Goal: Entertainment & Leisure: Consume media (video, audio)

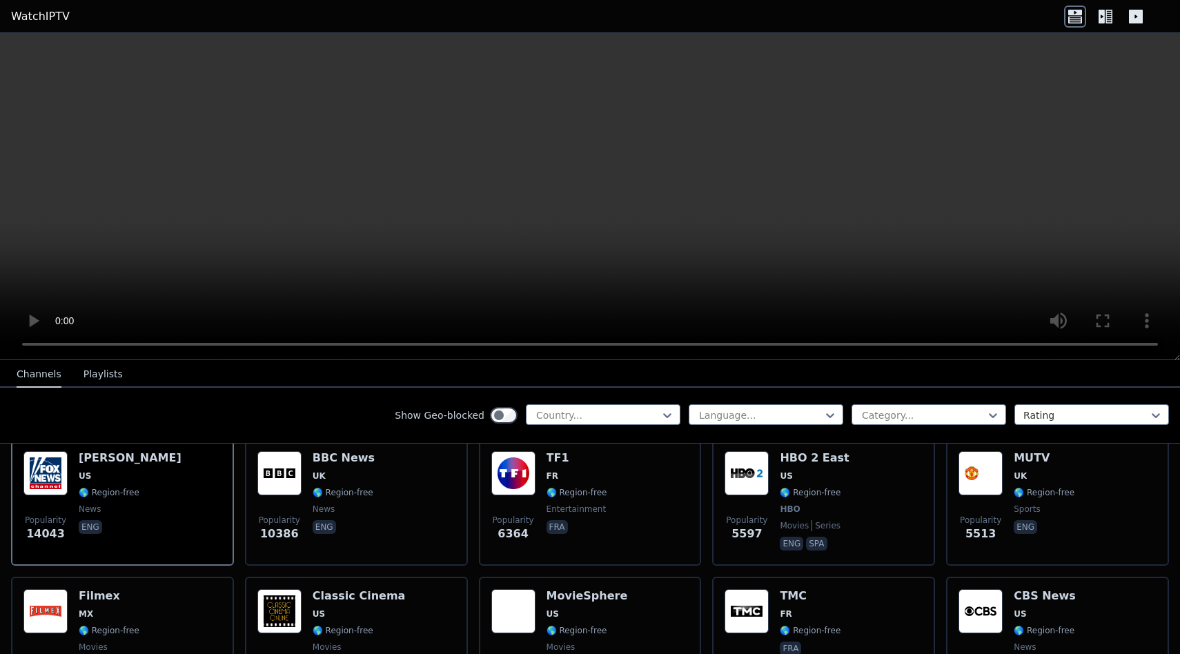
scroll to position [168, 0]
click at [609, 414] on div at bounding box center [598, 415] width 126 height 14
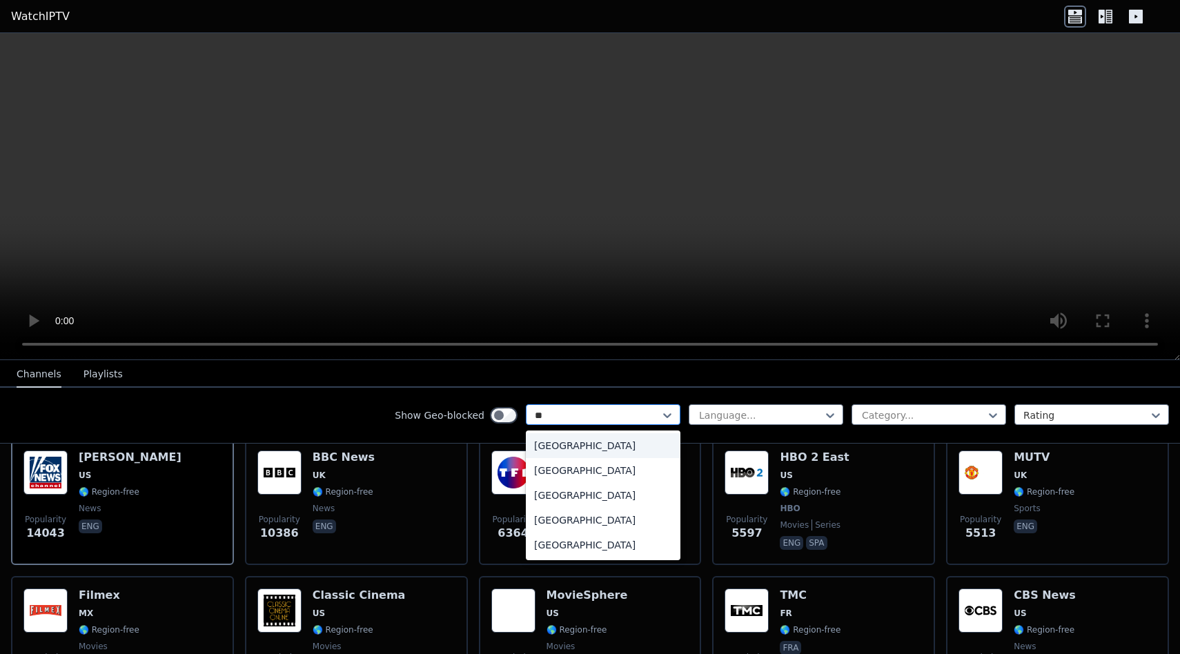
type input "***"
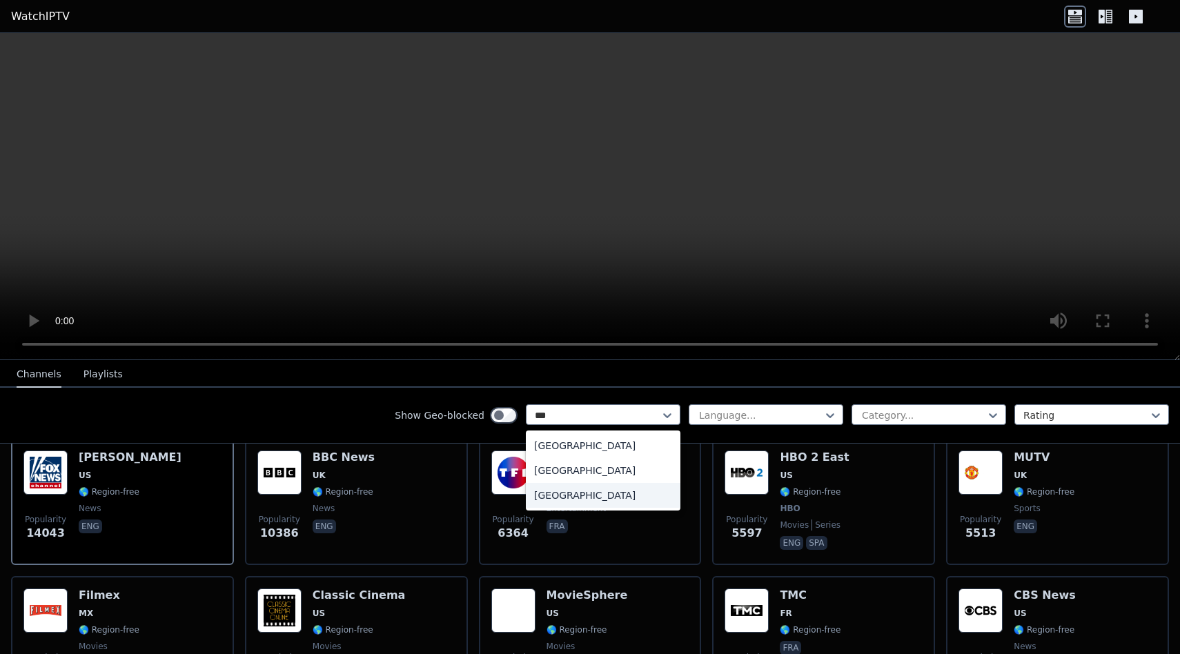
click at [580, 496] on div "[GEOGRAPHIC_DATA]" at bounding box center [603, 495] width 155 height 25
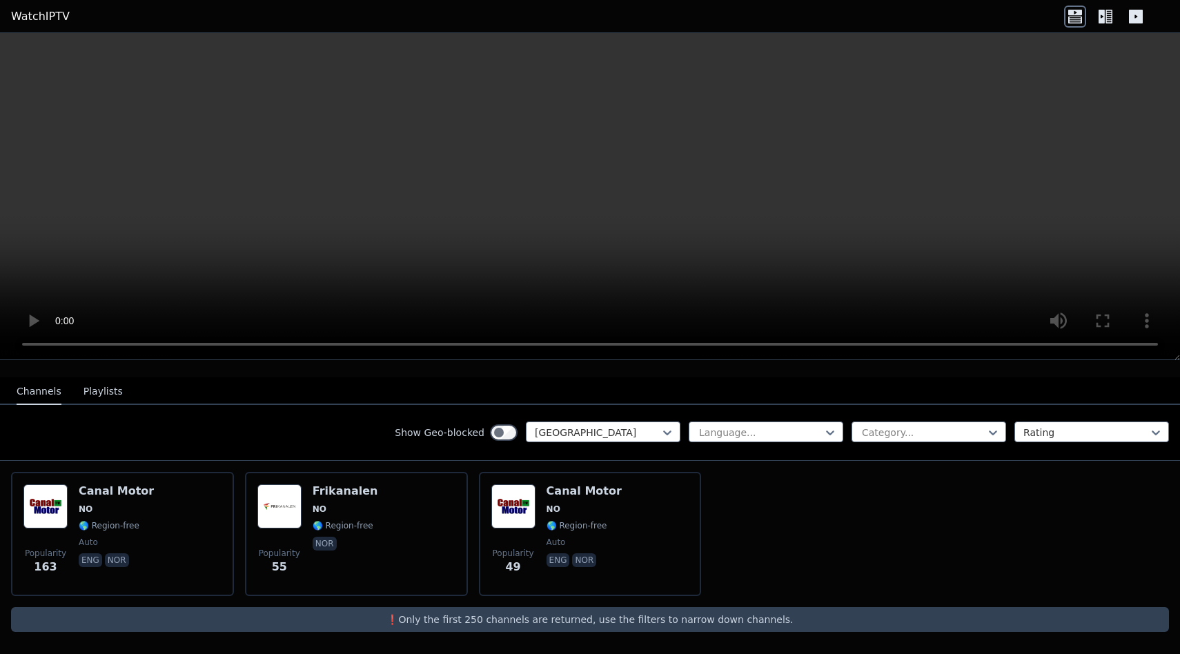
scroll to position [134, 0]
click at [829, 431] on icon at bounding box center [830, 433] width 14 height 14
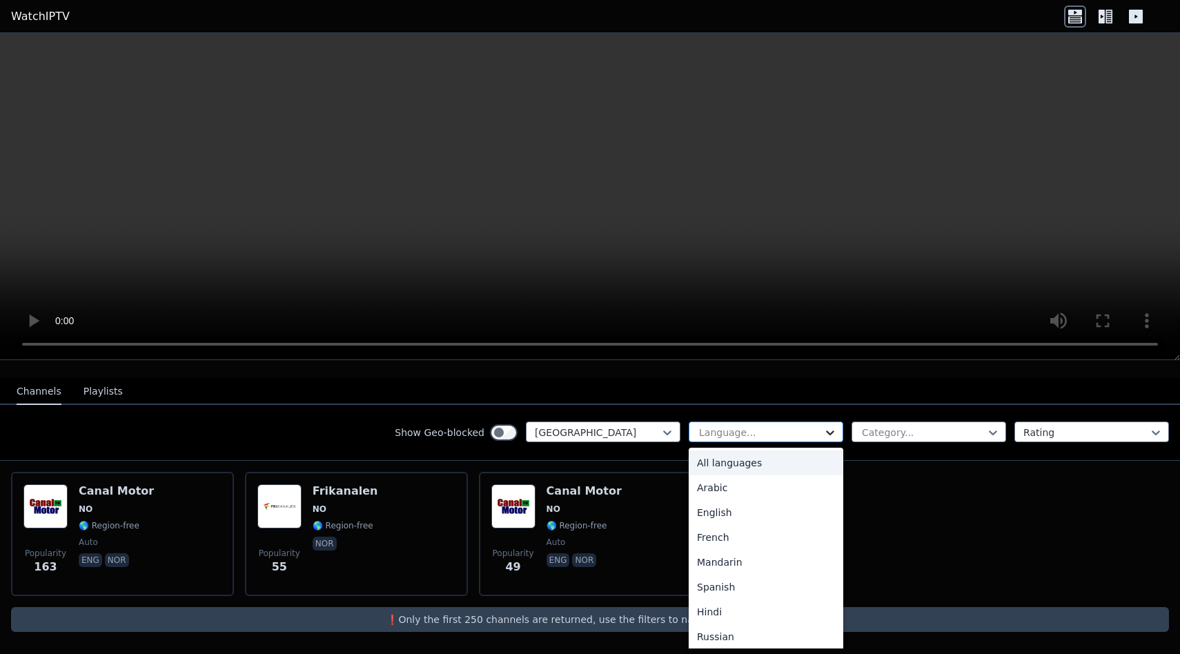
click at [829, 431] on icon at bounding box center [830, 433] width 14 height 14
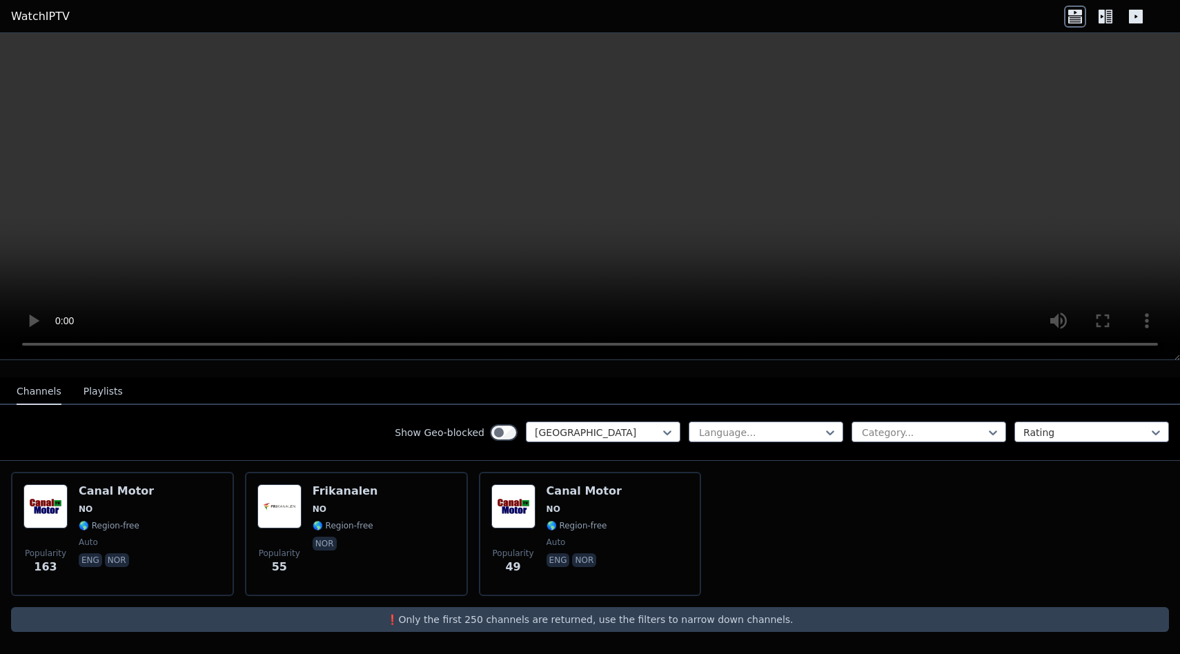
click at [92, 384] on button "Playlists" at bounding box center [102, 392] width 39 height 26
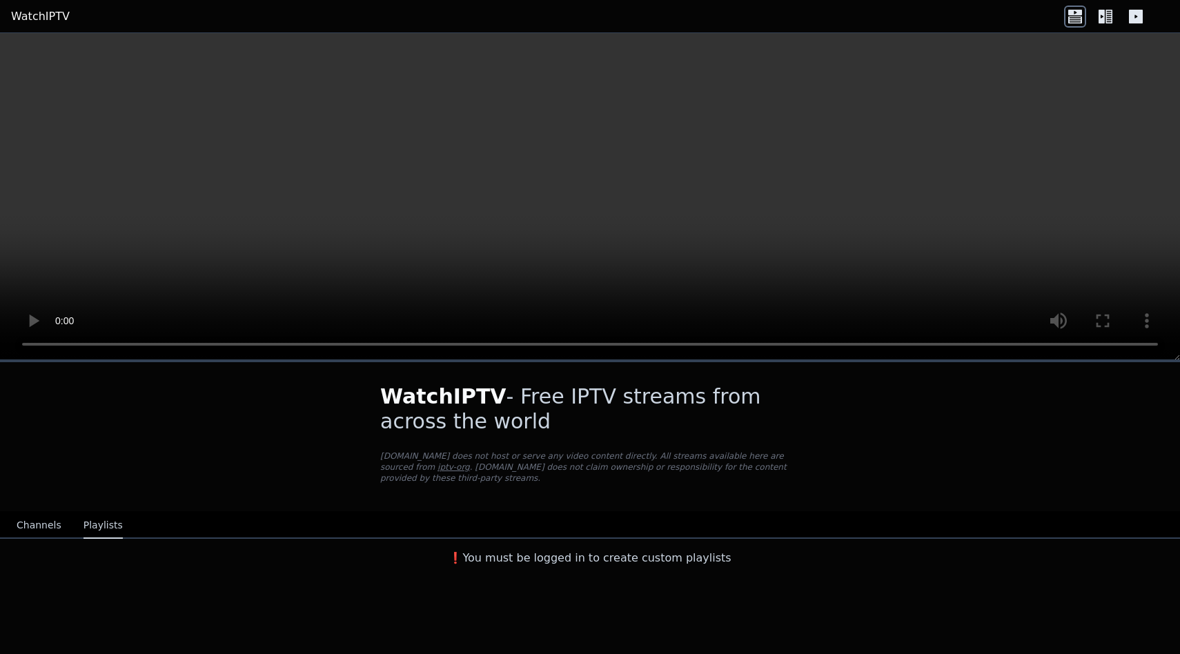
scroll to position [0, 0]
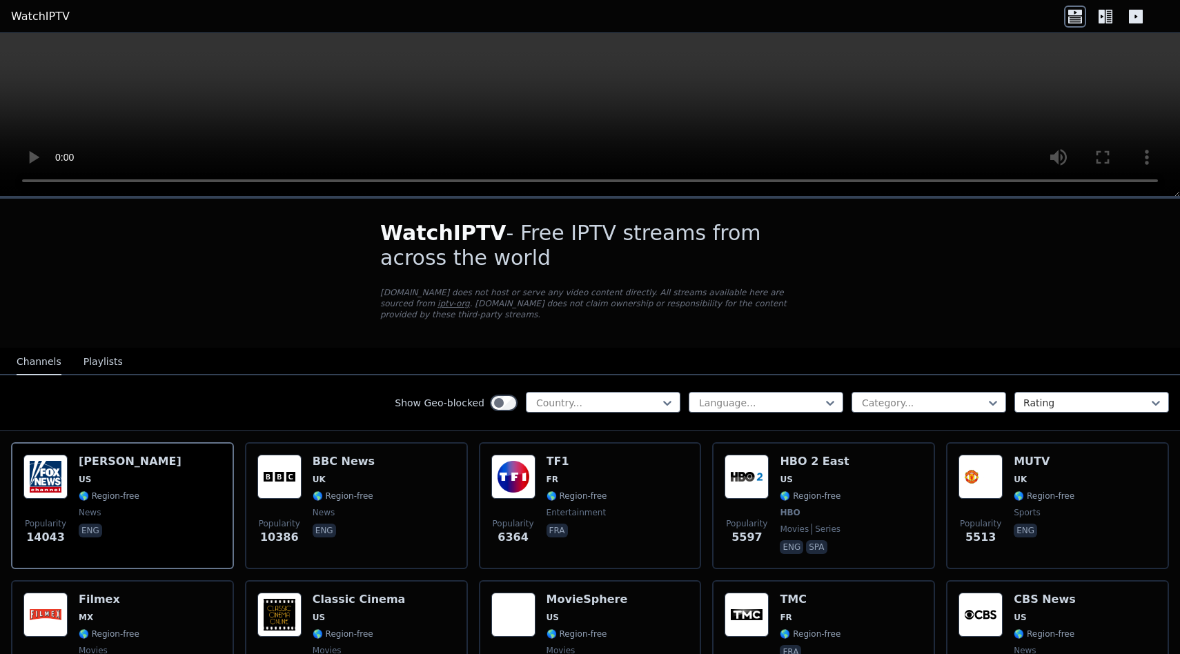
click at [1143, 21] on icon at bounding box center [1136, 17] width 22 height 22
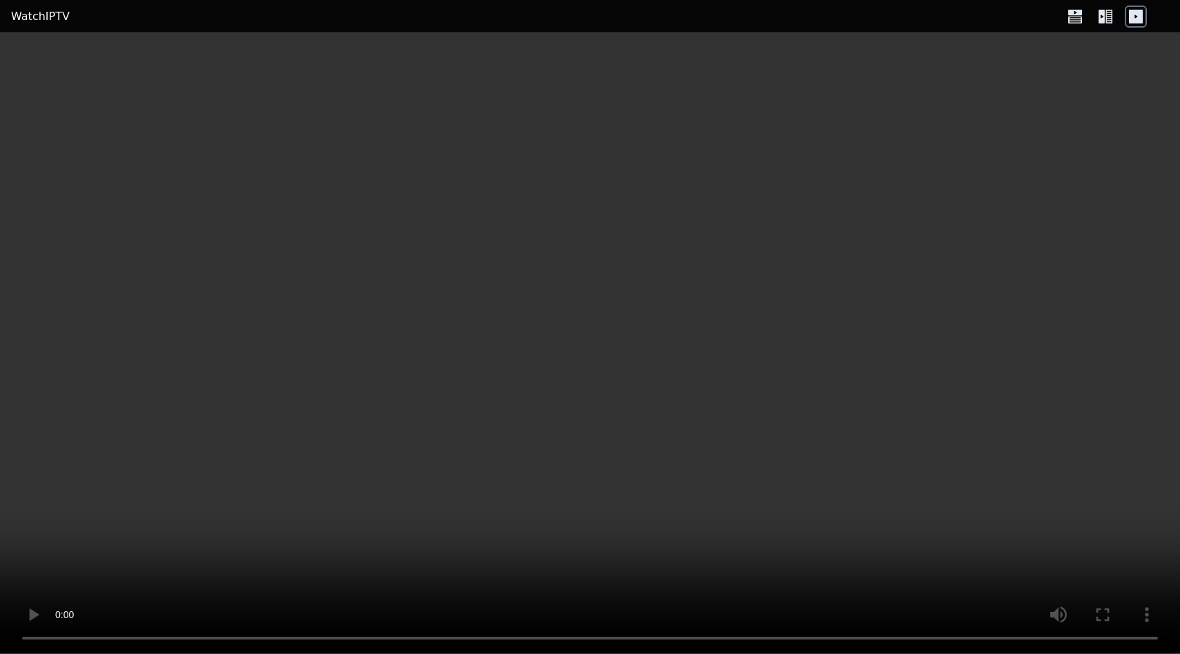
click at [1109, 16] on icon at bounding box center [1108, 17] width 7 height 14
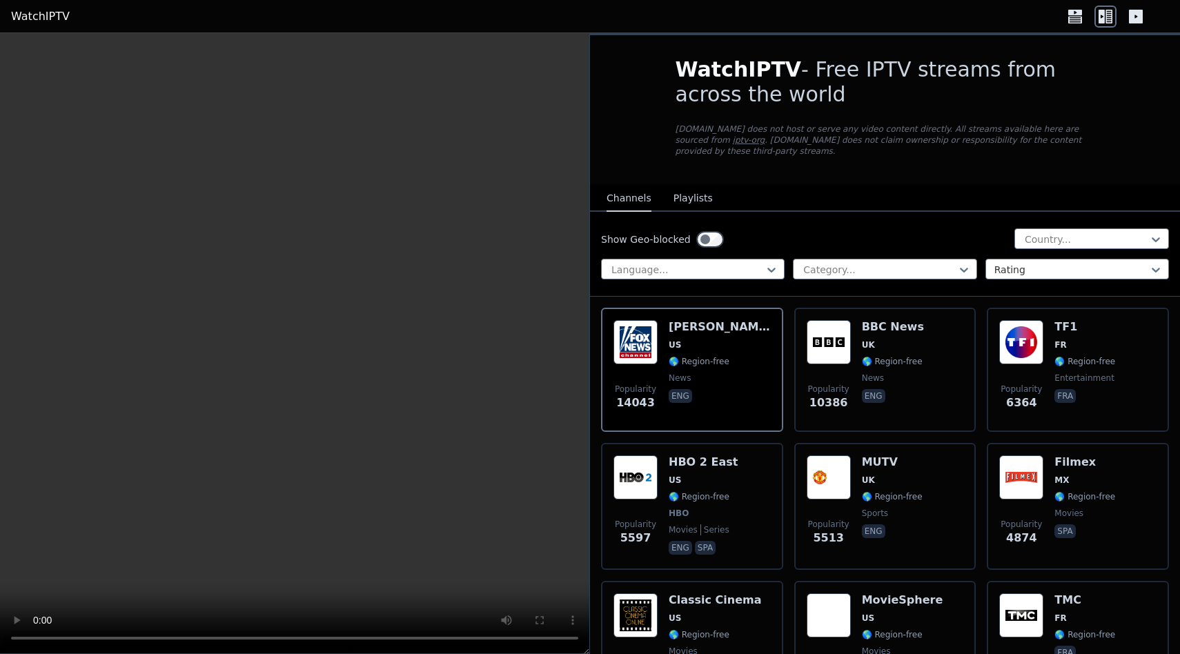
click at [1075, 12] on icon at bounding box center [1075, 17] width 22 height 22
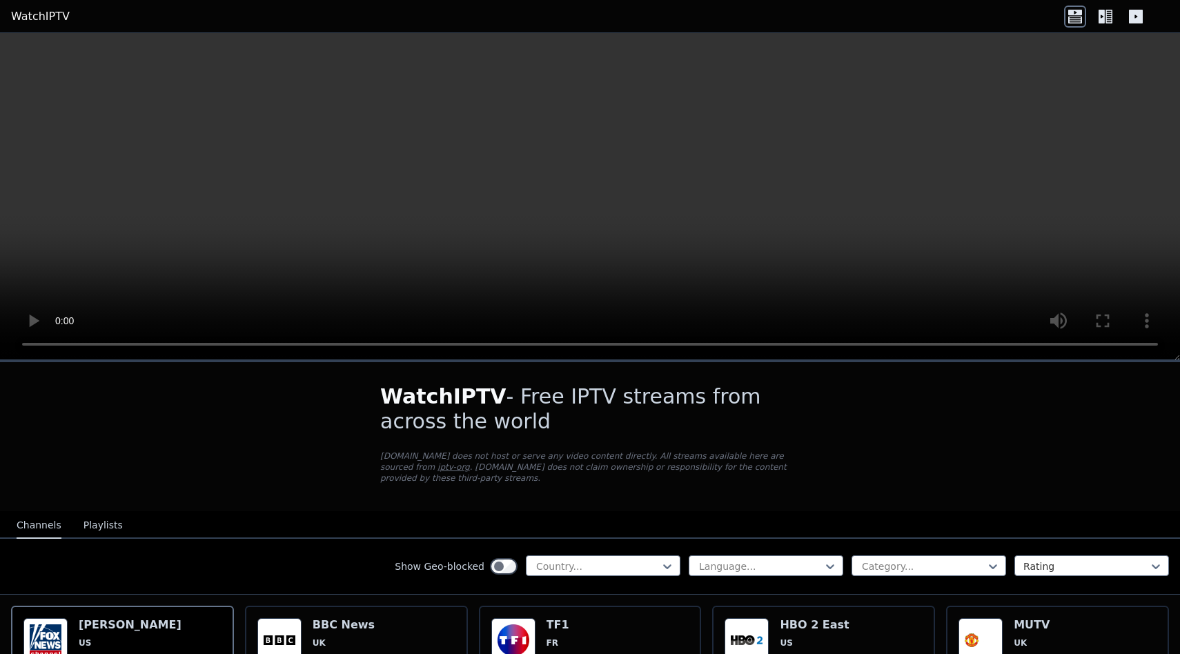
click at [95, 529] on button "Playlists" at bounding box center [102, 526] width 39 height 26
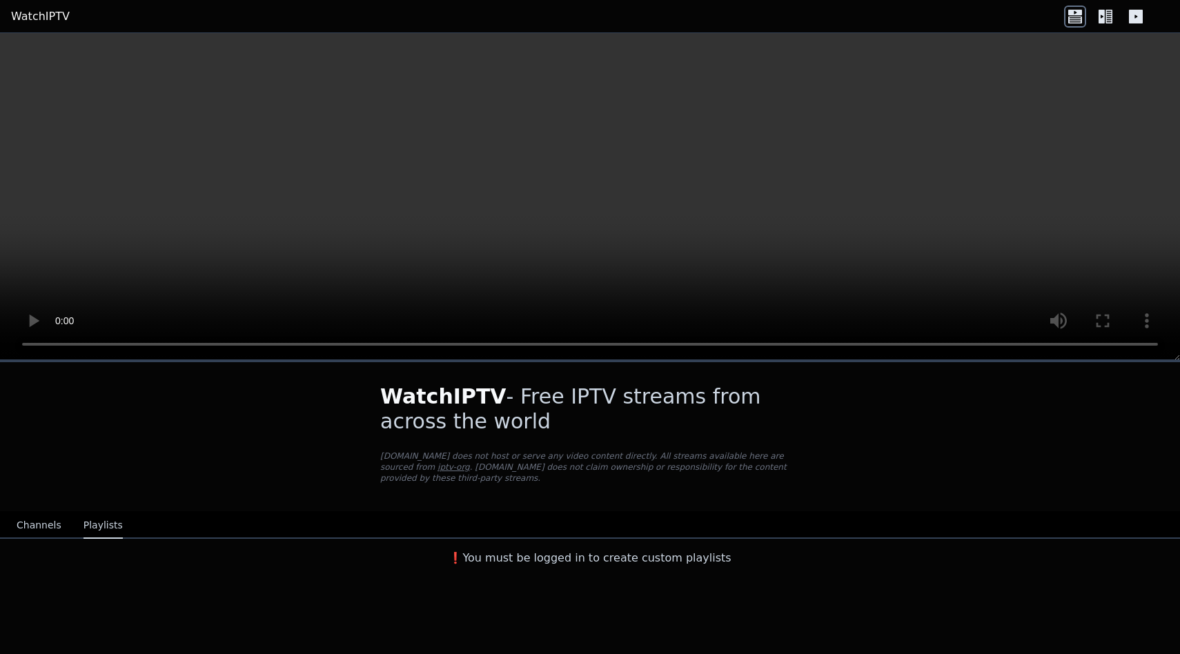
click at [54, 527] on button "Channels" at bounding box center [39, 526] width 45 height 26
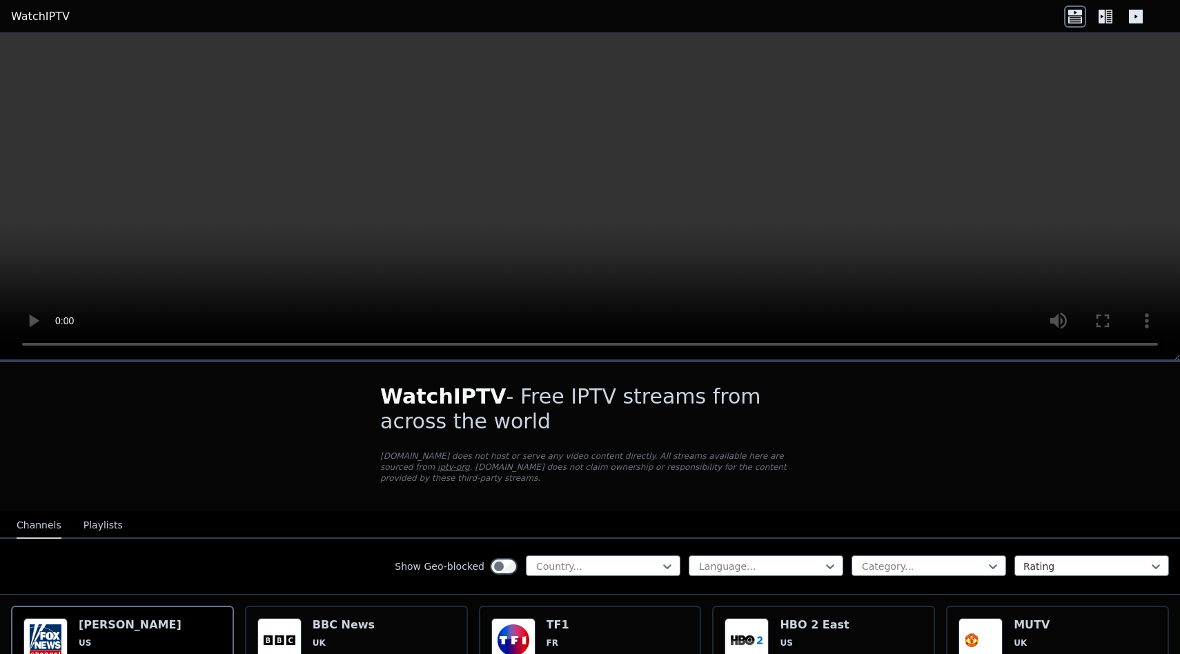
click at [43, 17] on link "WatchIPTV" at bounding box center [40, 16] width 59 height 17
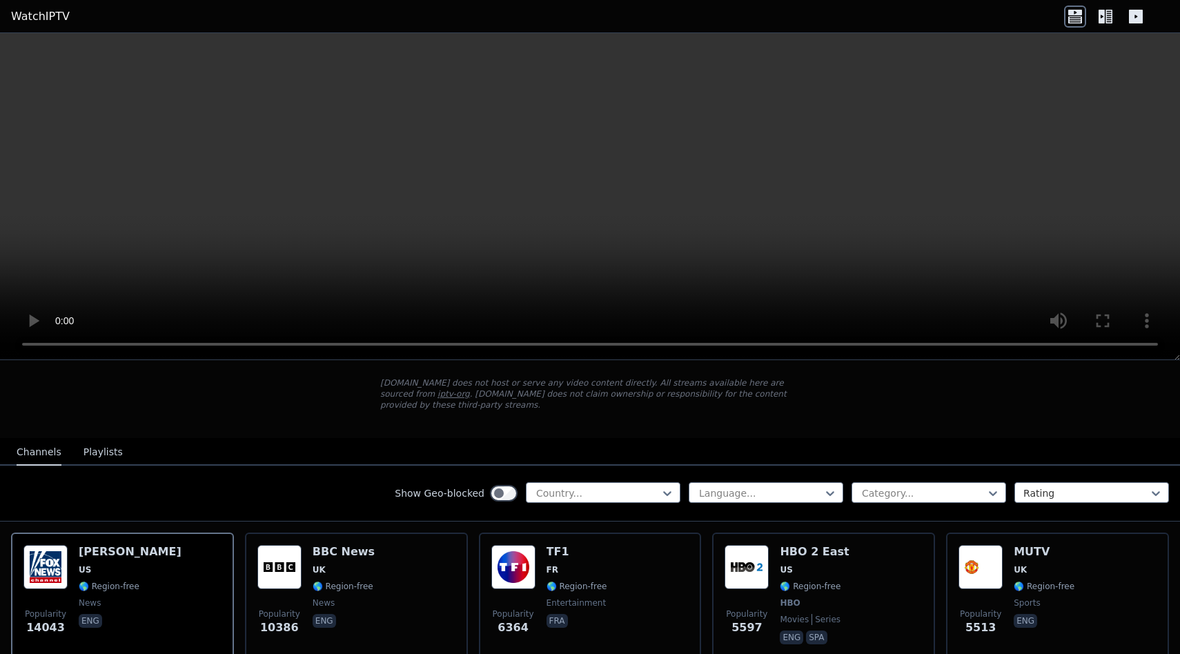
scroll to position [93, 0]
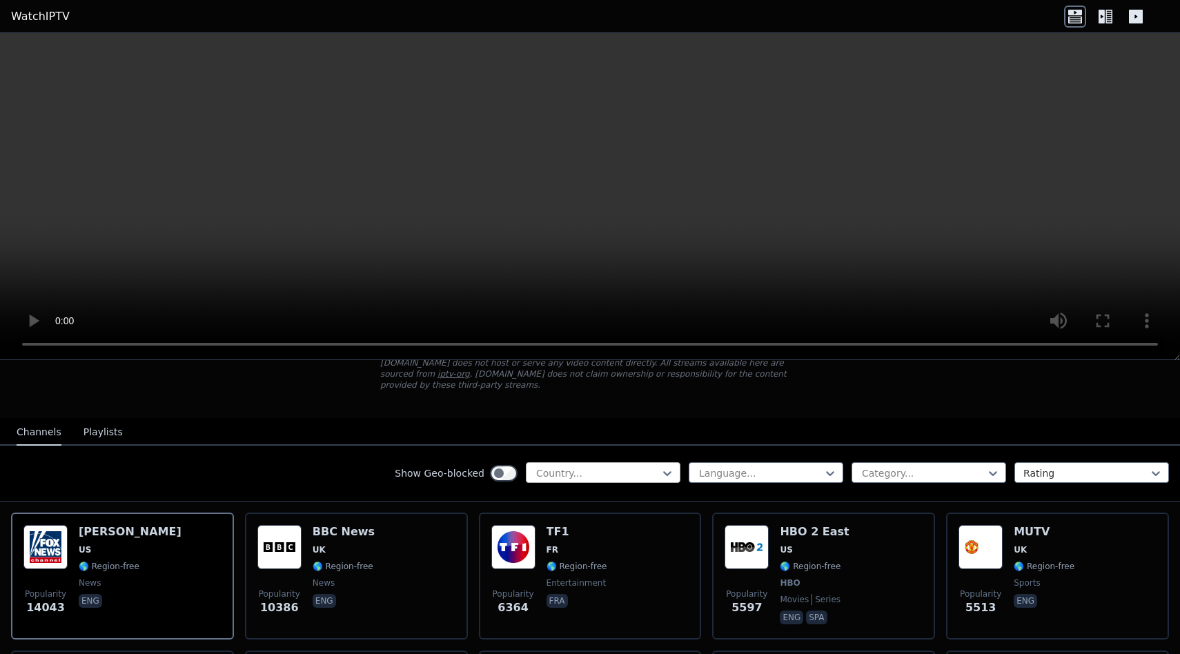
click at [595, 480] on div "Country..." at bounding box center [603, 472] width 155 height 21
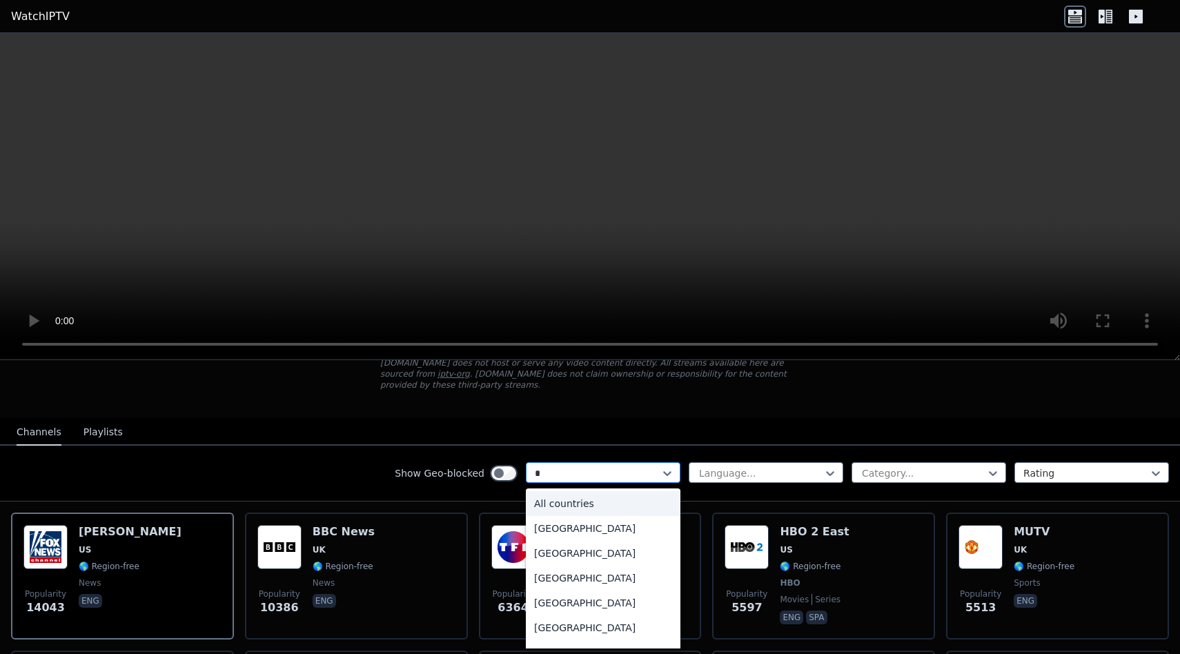
type input "**"
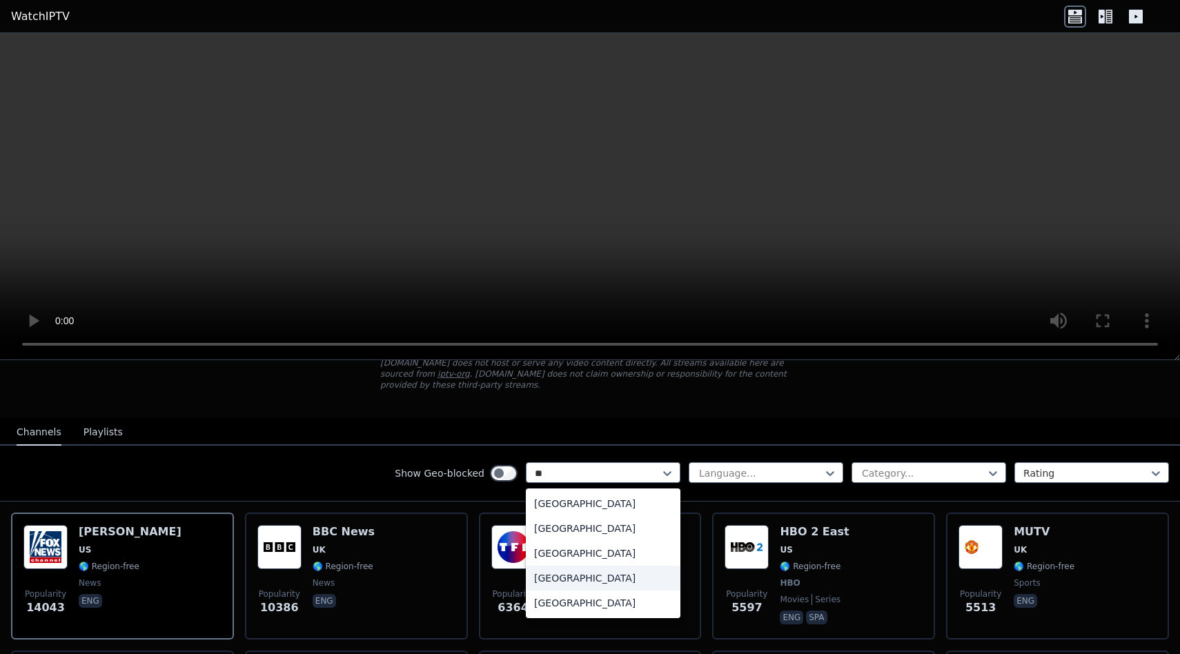
click at [589, 576] on div "[GEOGRAPHIC_DATA]" at bounding box center [603, 578] width 155 height 25
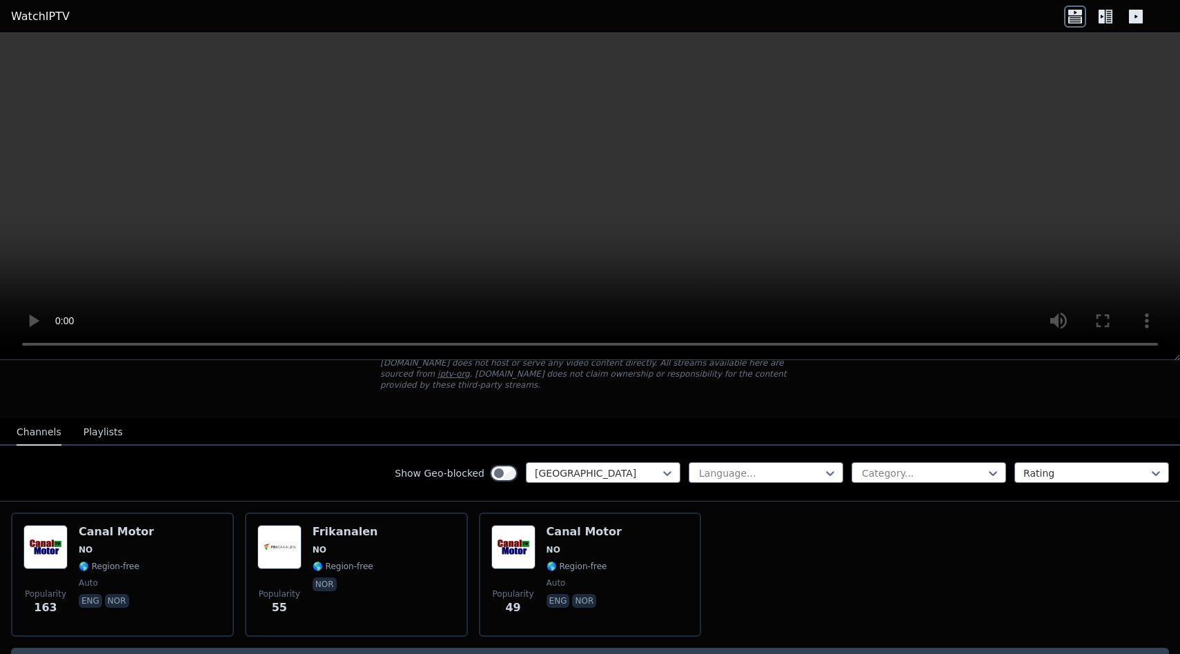
click at [102, 431] on button "Playlists" at bounding box center [102, 433] width 39 height 26
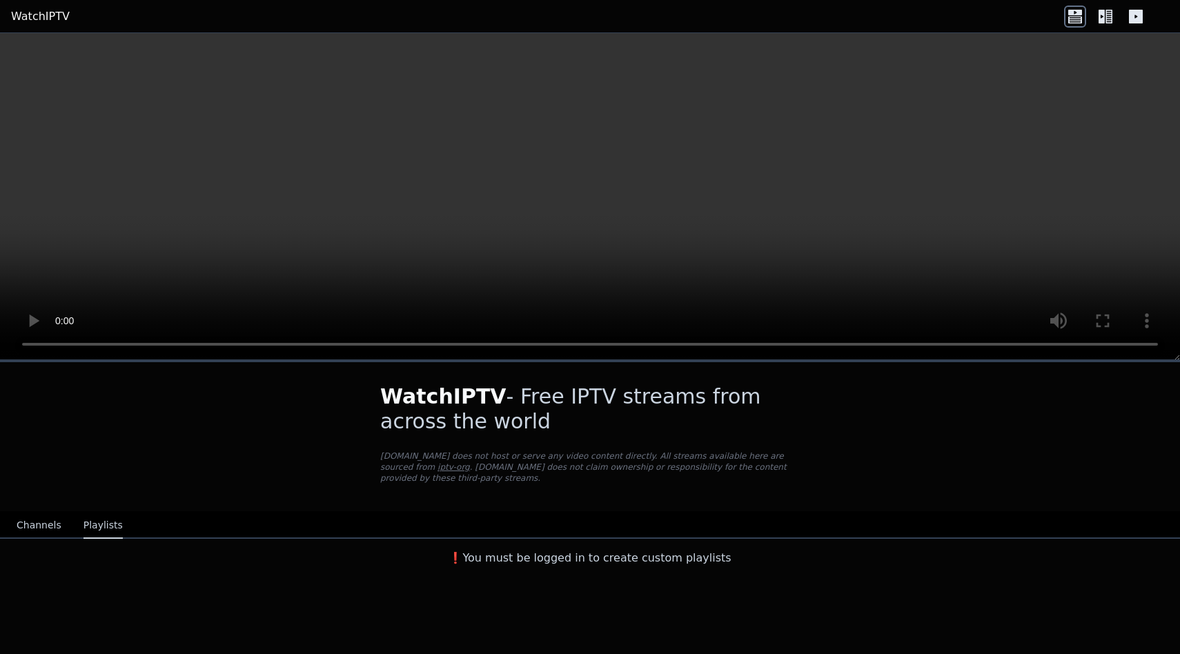
click at [106, 209] on video at bounding box center [590, 196] width 1180 height 327
click at [41, 19] on link "WatchIPTV" at bounding box center [40, 16] width 59 height 17
